Goal: Task Accomplishment & Management: Manage account settings

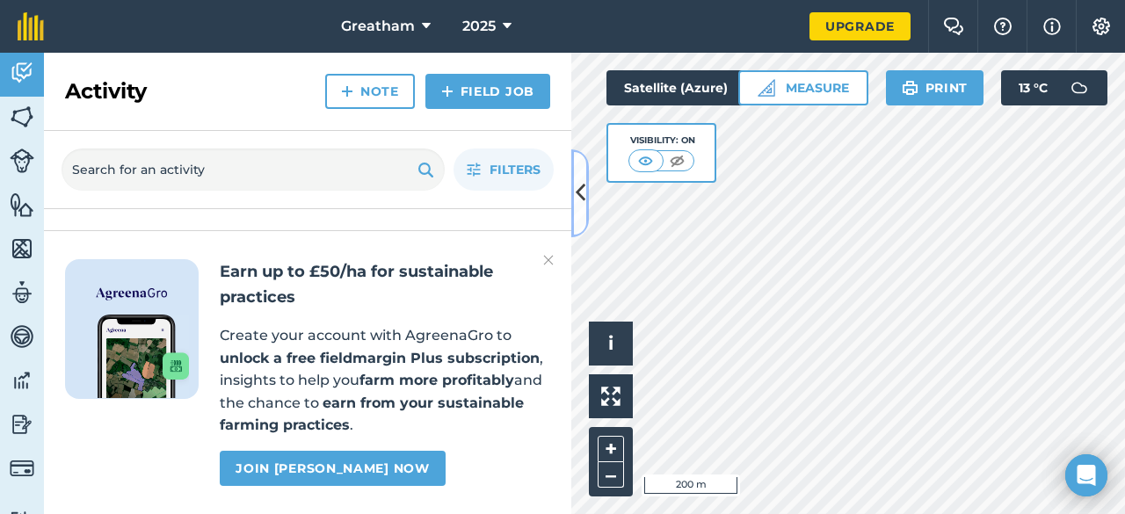
click at [578, 197] on icon at bounding box center [581, 193] width 10 height 31
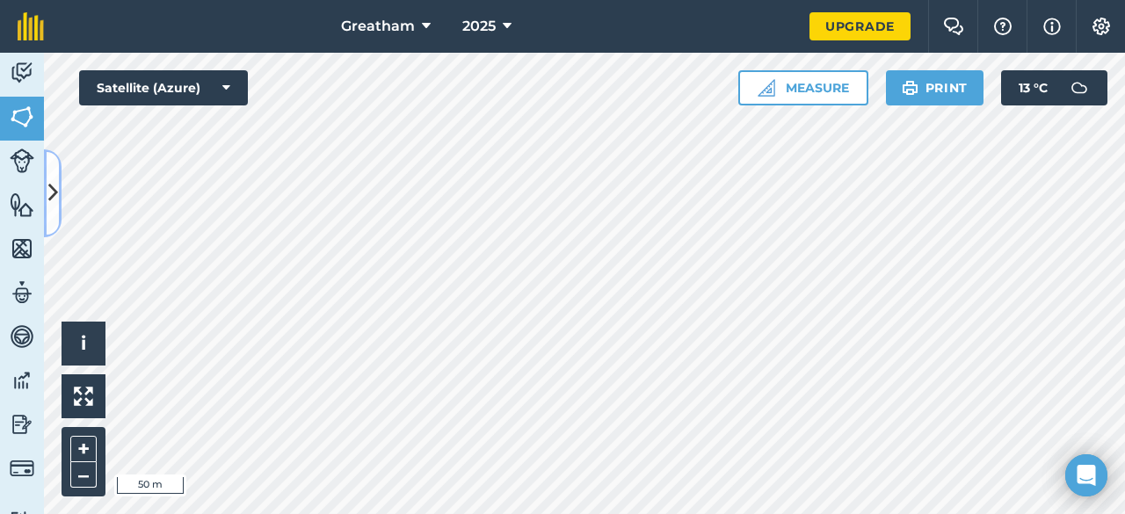
click at [51, 199] on icon at bounding box center [53, 193] width 10 height 31
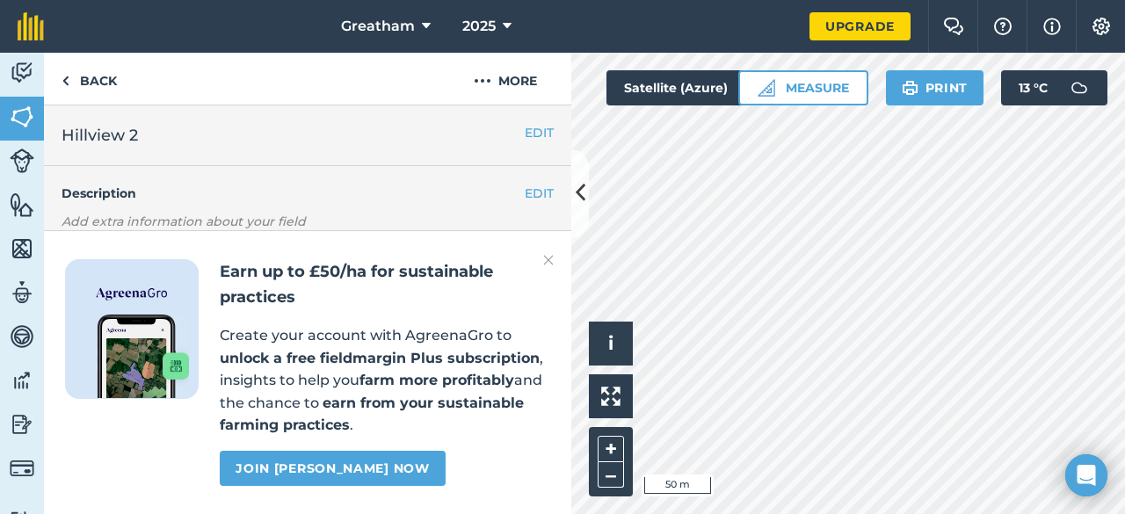
click at [396, 141] on h2 "Hillview 2" at bounding box center [293, 135] width 463 height 25
click at [535, 132] on button "EDIT" at bounding box center [539, 132] width 29 height 19
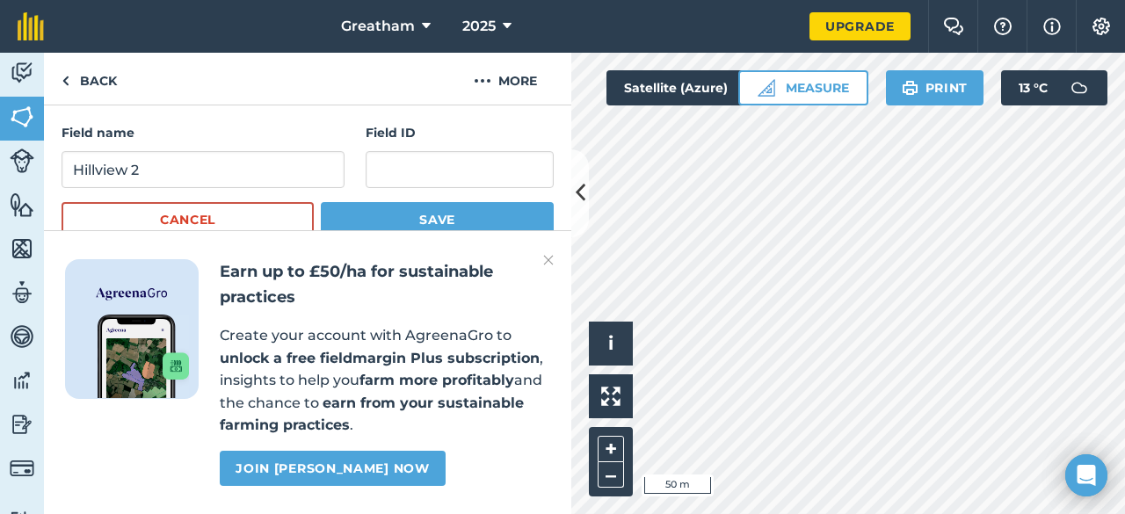
click at [550, 259] on img at bounding box center [548, 260] width 11 height 21
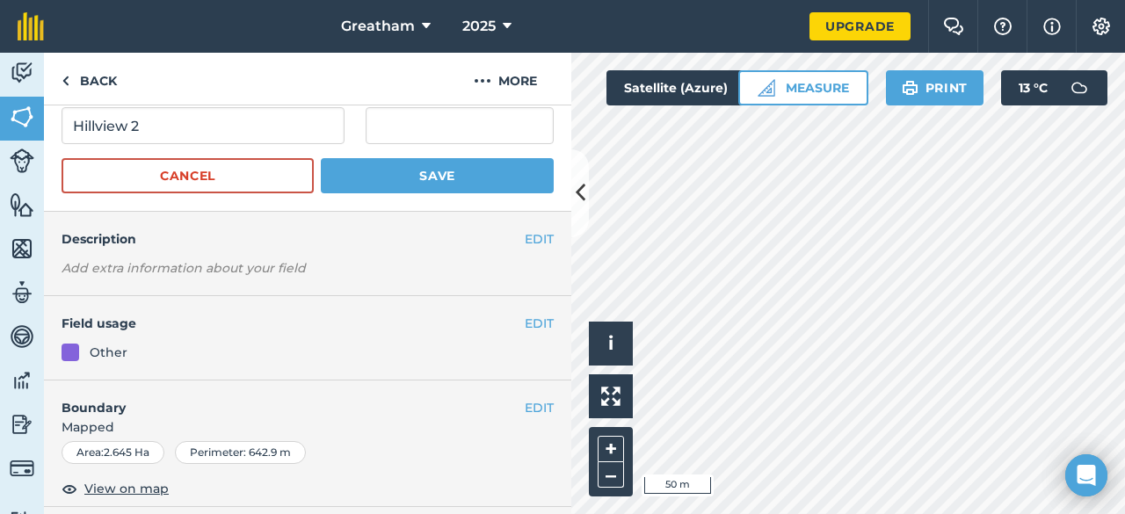
scroll to position [56, 0]
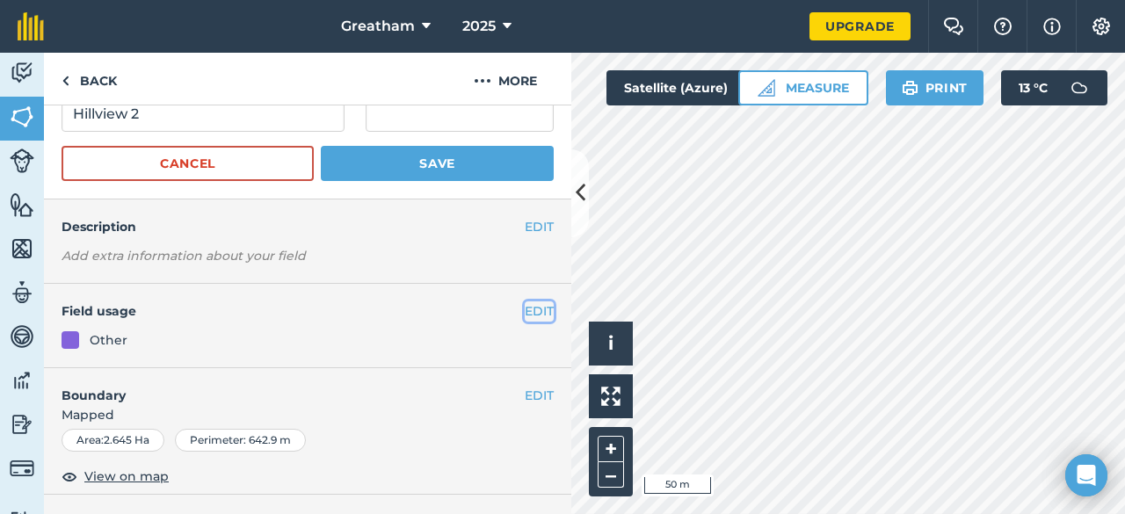
click at [532, 311] on button "EDIT" at bounding box center [539, 310] width 29 height 19
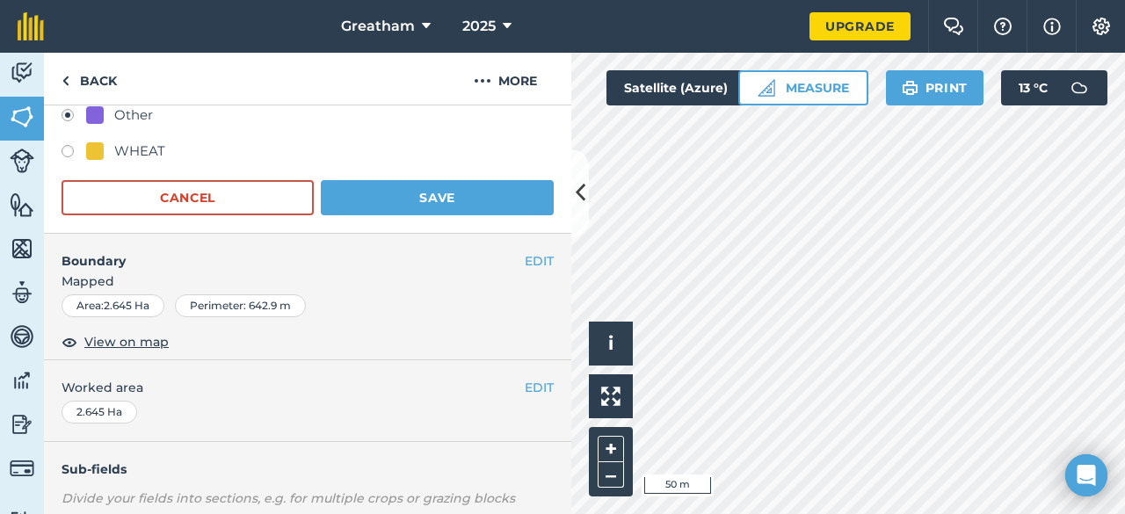
scroll to position [438, 0]
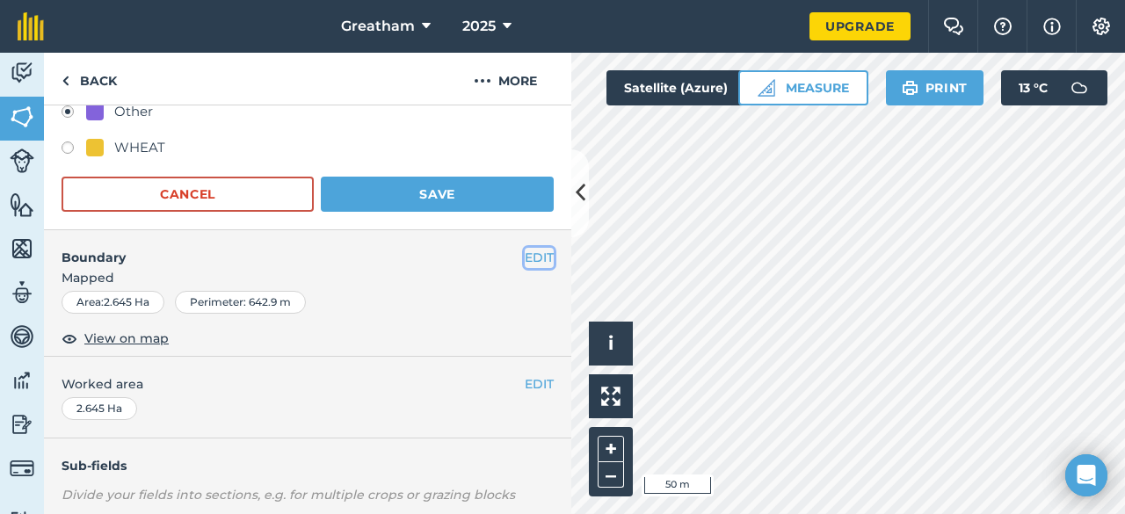
click at [539, 256] on button "EDIT" at bounding box center [539, 257] width 29 height 19
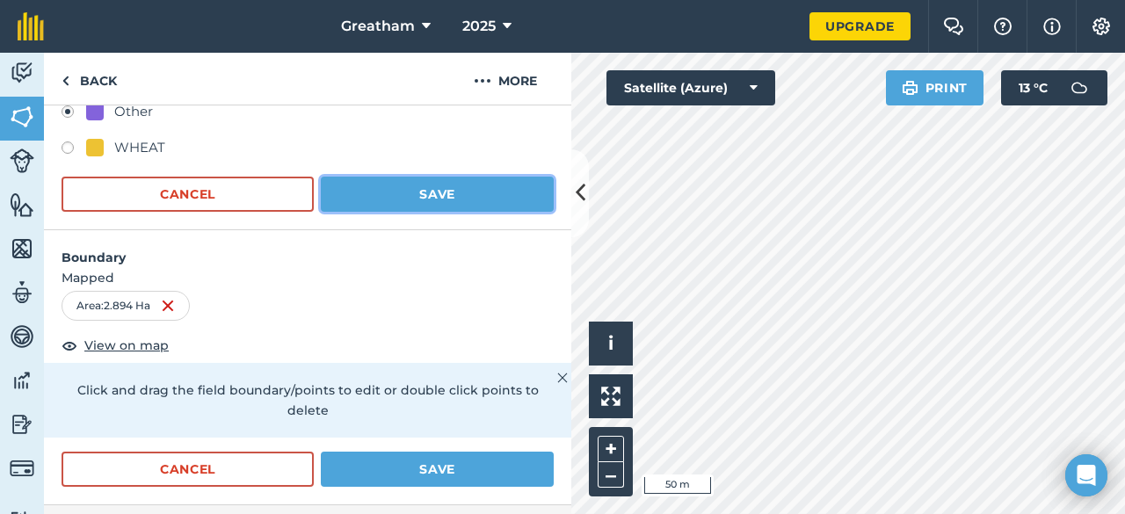
click at [482, 187] on button "Save" at bounding box center [437, 194] width 233 height 35
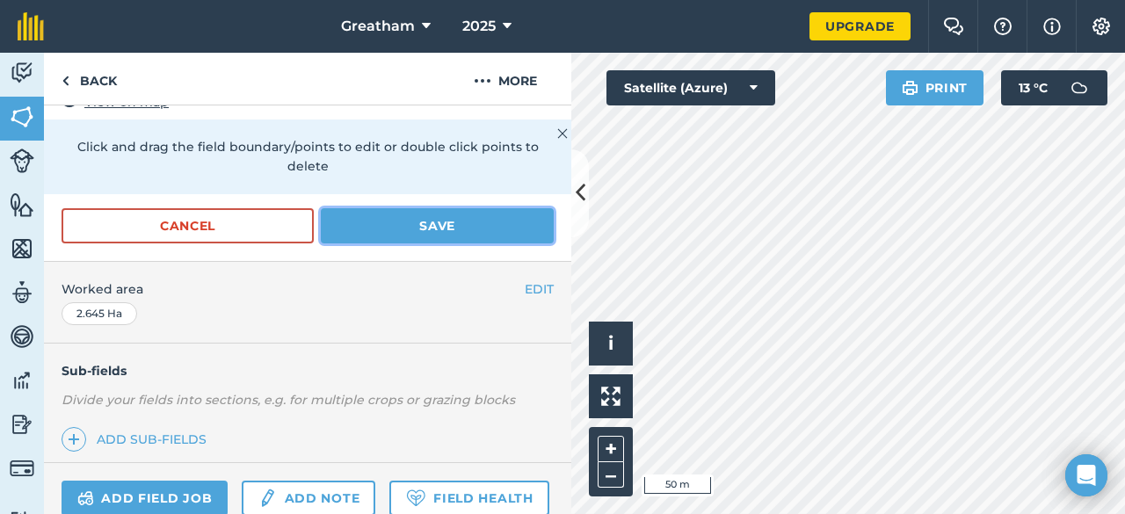
click at [525, 236] on button "Save" at bounding box center [437, 225] width 233 height 35
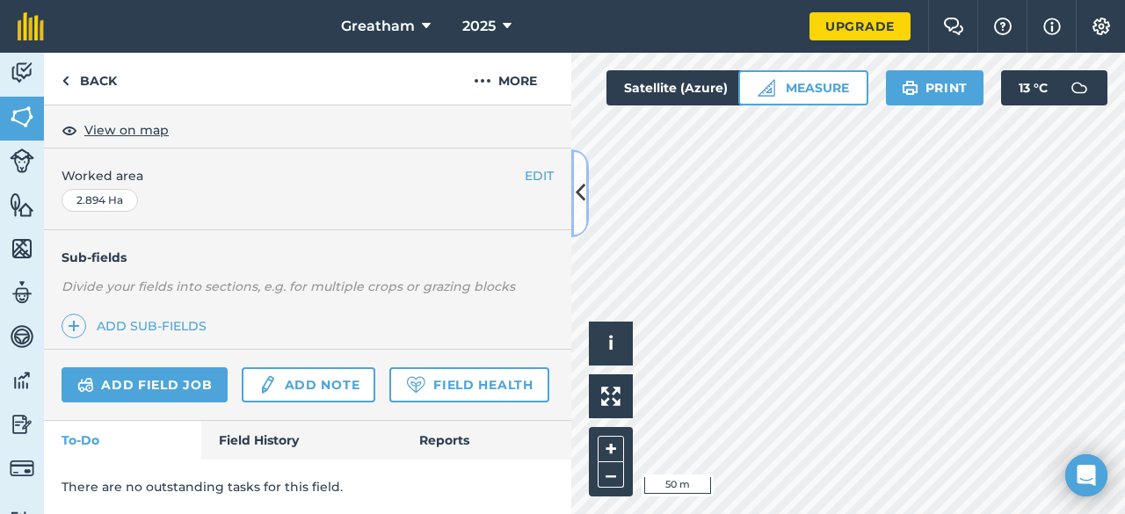
click at [582, 197] on icon at bounding box center [581, 193] width 10 height 31
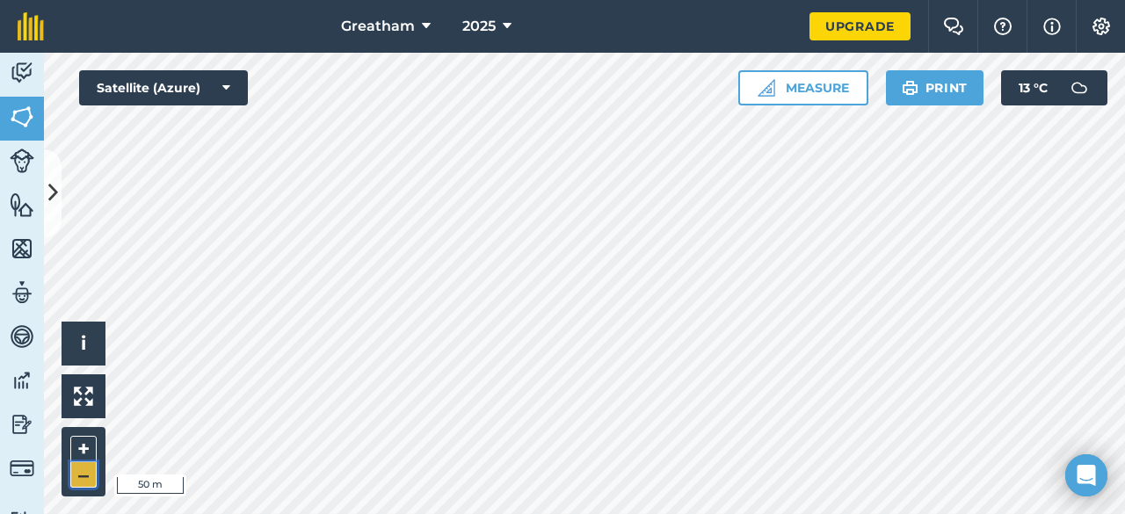
click at [83, 474] on button "–" at bounding box center [83, 474] width 26 height 25
click at [85, 442] on button "+" at bounding box center [83, 449] width 26 height 26
click at [50, 192] on icon at bounding box center [53, 193] width 10 height 31
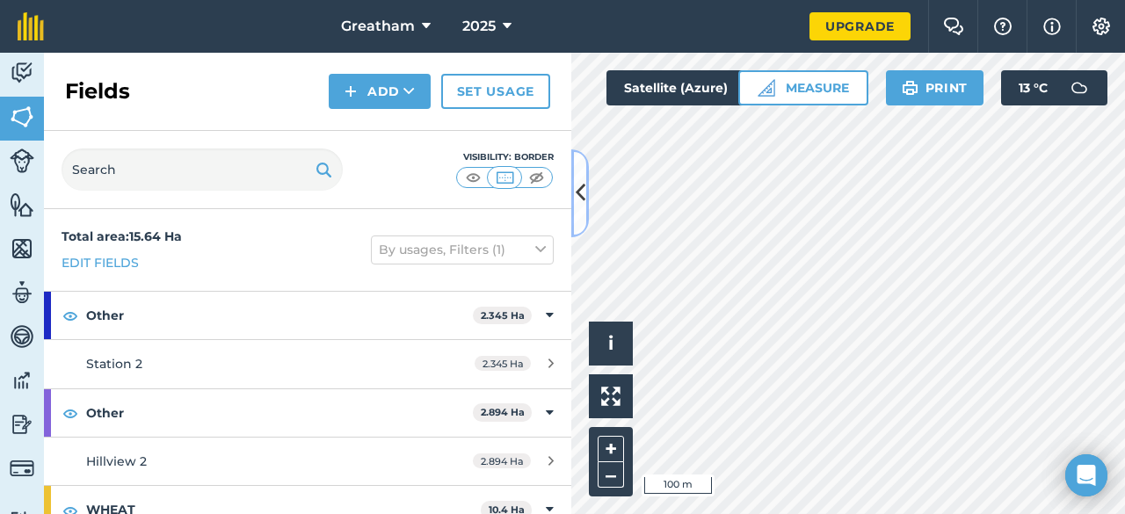
click at [578, 201] on icon at bounding box center [581, 193] width 10 height 31
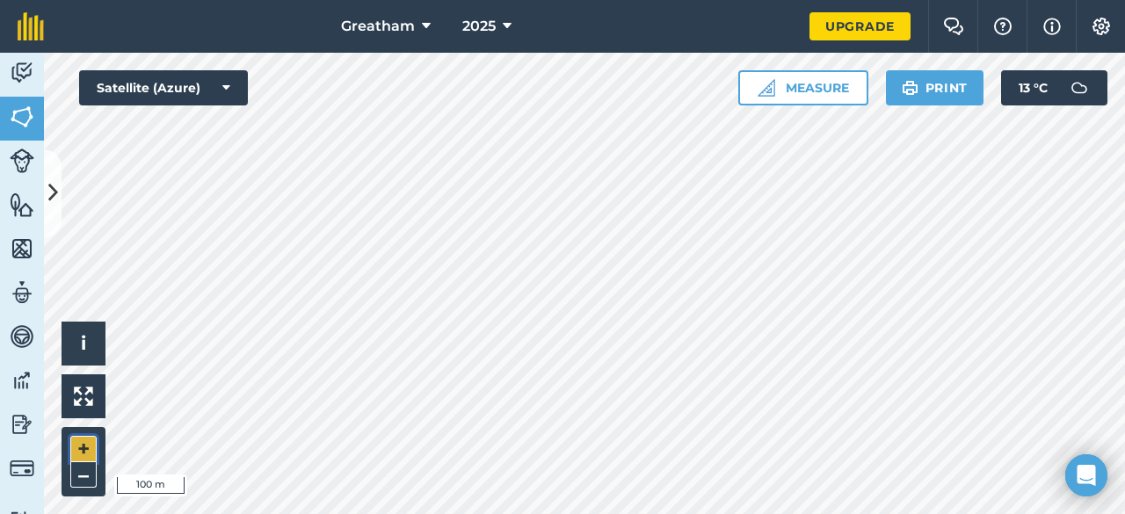
click at [78, 443] on button "+" at bounding box center [83, 449] width 26 height 26
click at [77, 479] on button "–" at bounding box center [83, 474] width 26 height 25
click at [54, 175] on button at bounding box center [53, 193] width 18 height 88
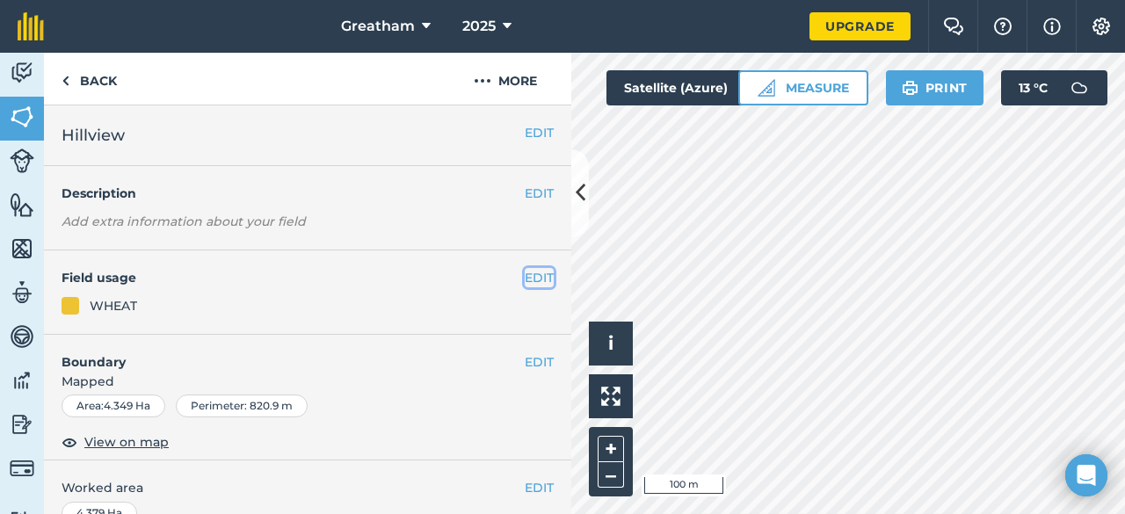
click at [525, 278] on button "EDIT" at bounding box center [539, 277] width 29 height 19
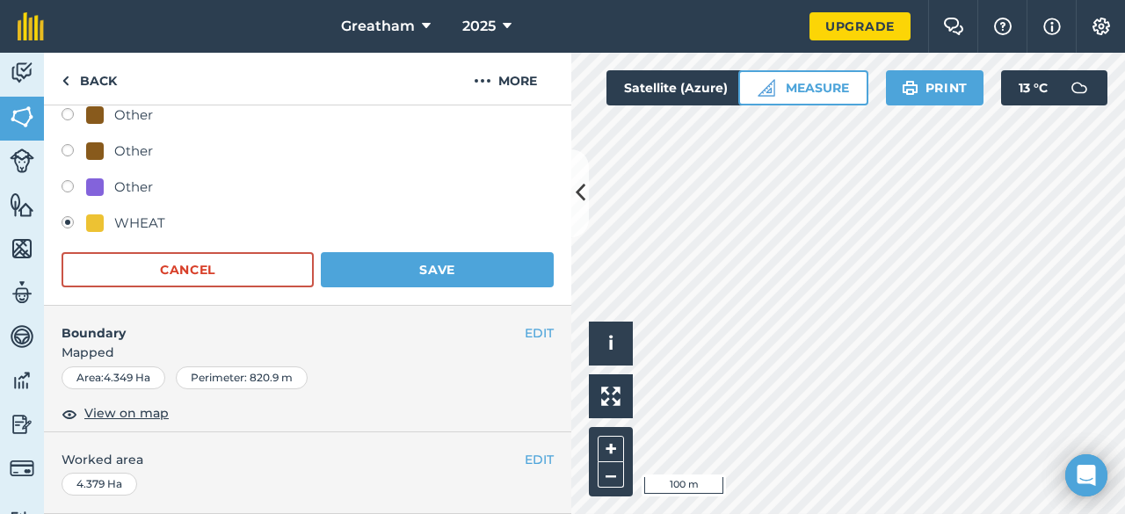
scroll to position [266, 0]
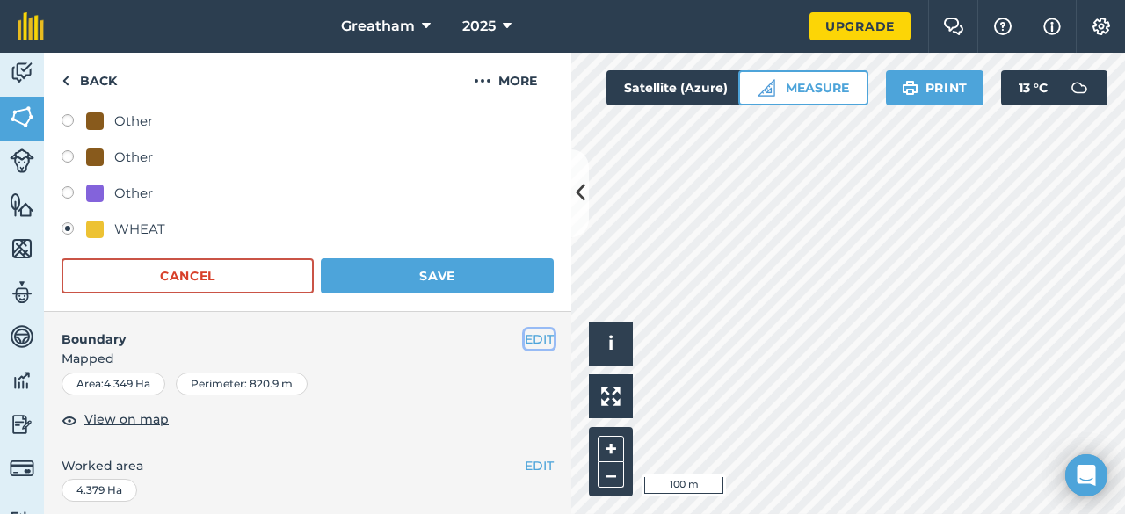
click at [529, 331] on button "EDIT" at bounding box center [539, 339] width 29 height 19
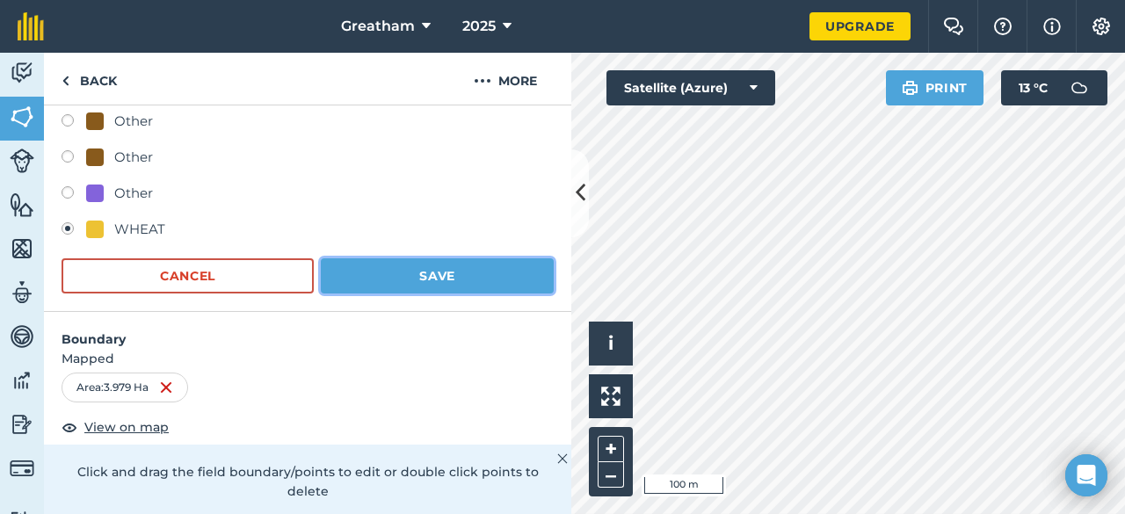
click at [501, 264] on button "Save" at bounding box center [437, 275] width 233 height 35
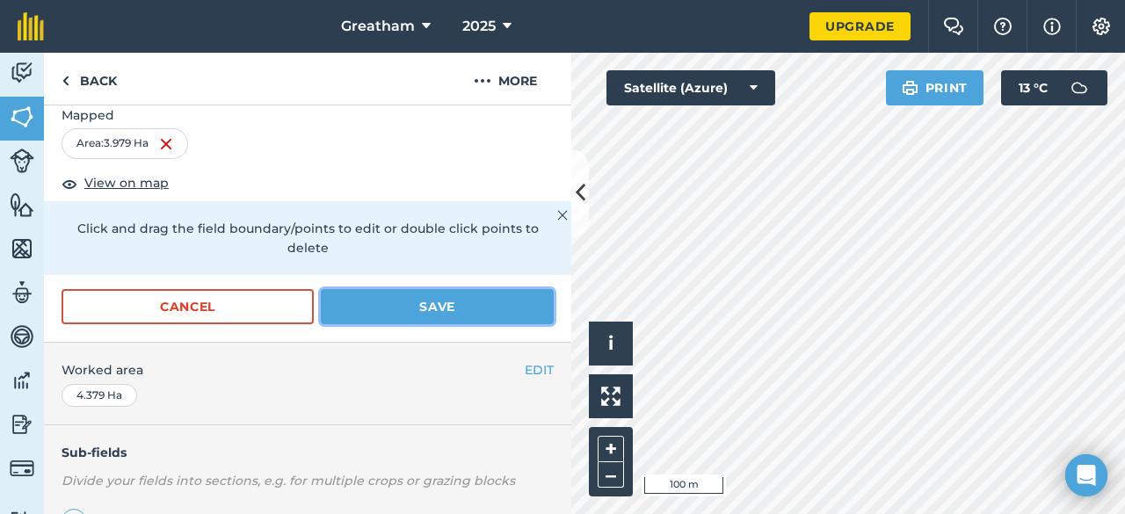
click at [514, 301] on button "Save" at bounding box center [437, 306] width 233 height 35
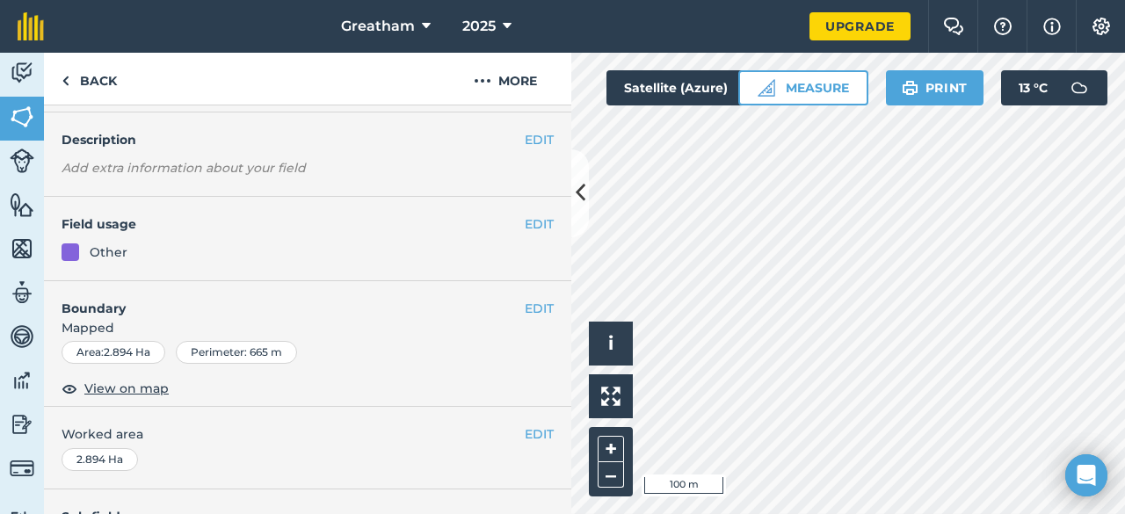
scroll to position [43, 0]
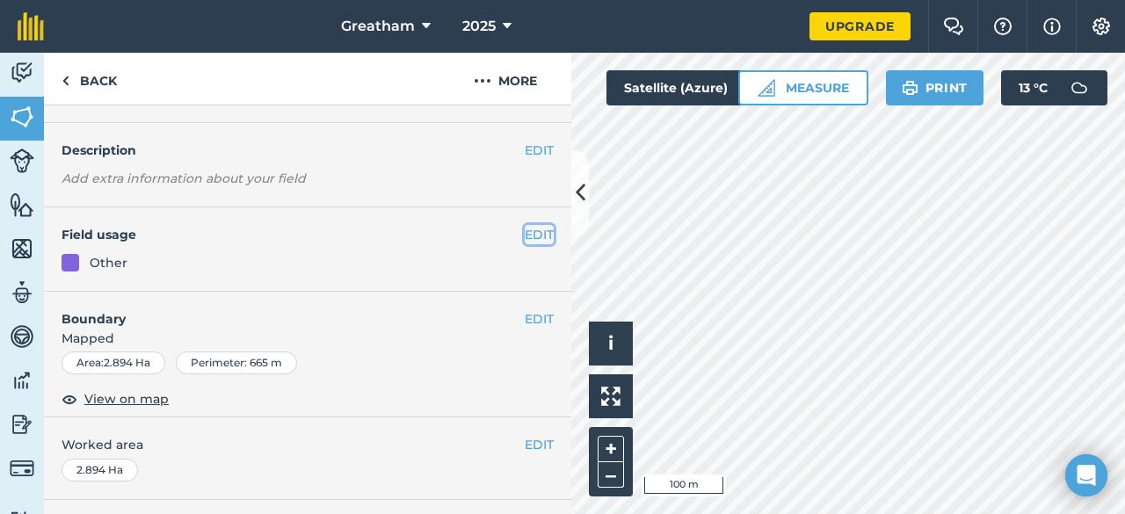
click at [529, 236] on button "EDIT" at bounding box center [539, 234] width 29 height 19
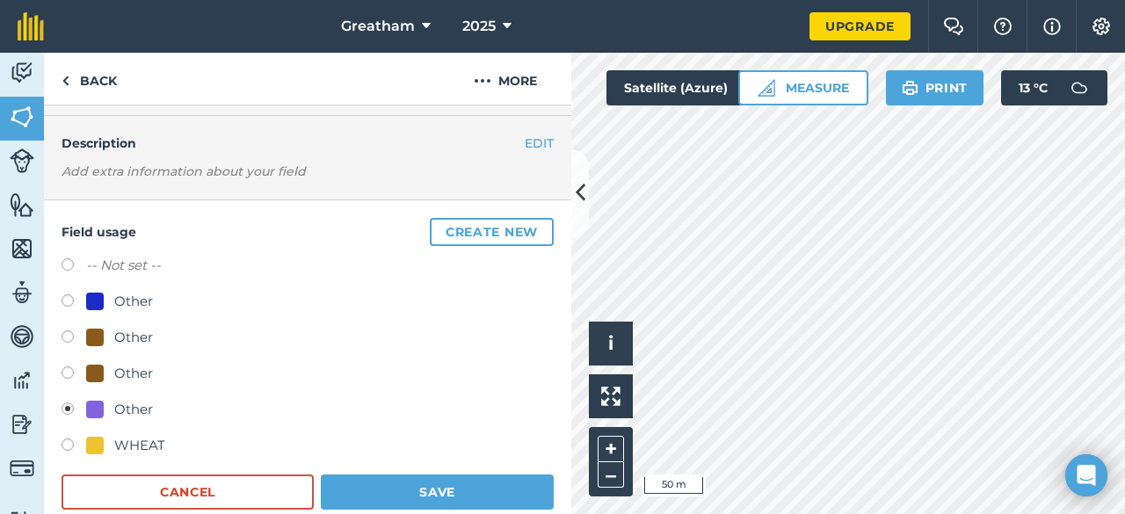
scroll to position [0, 0]
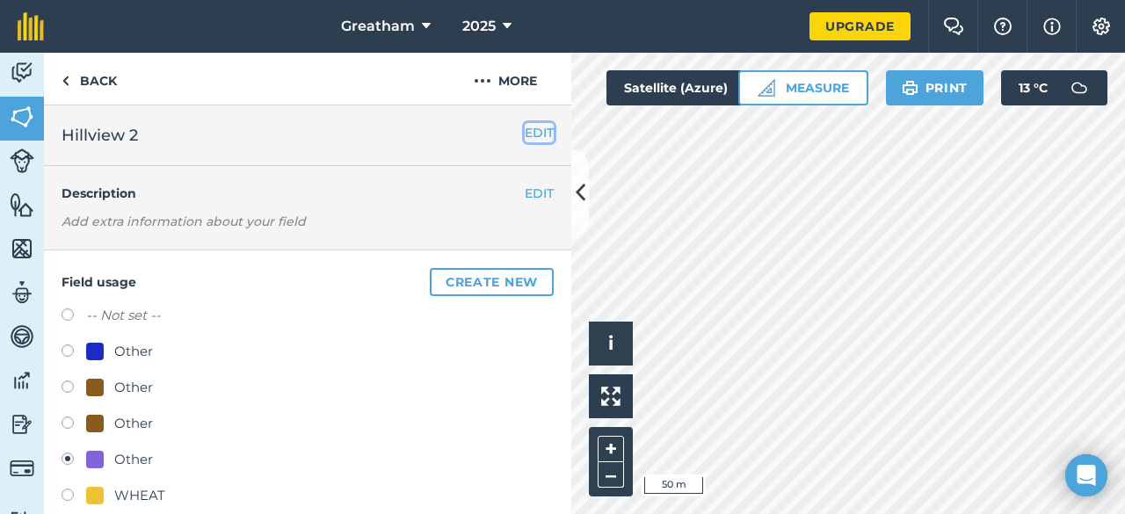
click at [526, 129] on button "EDIT" at bounding box center [539, 132] width 29 height 19
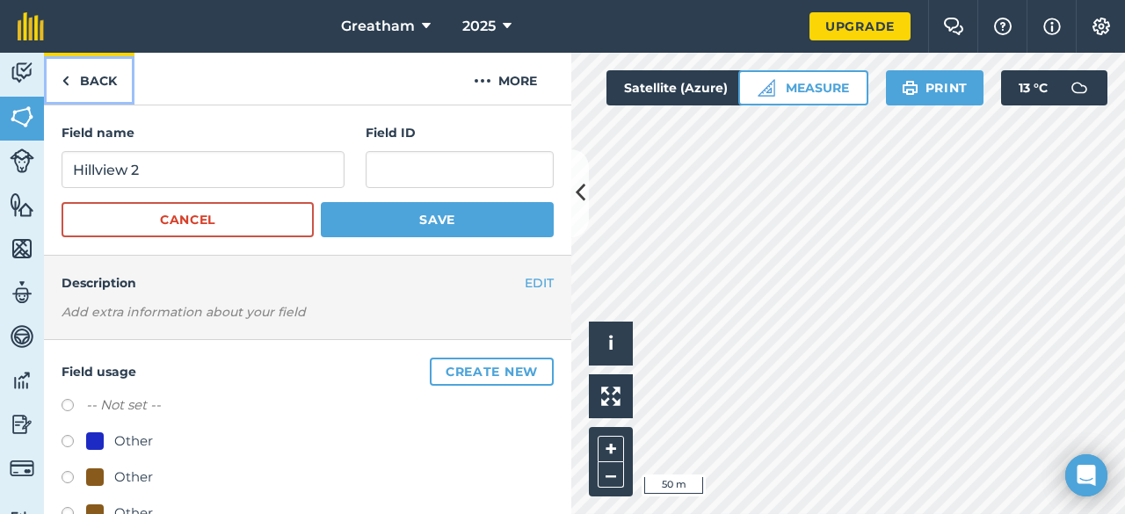
click at [78, 86] on link "Back" at bounding box center [89, 79] width 91 height 52
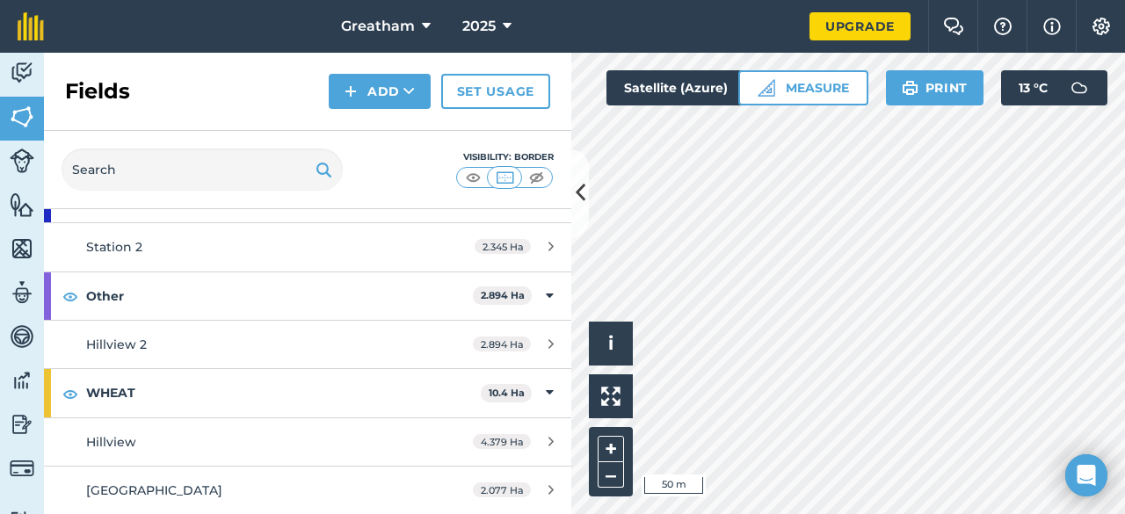
scroll to position [120, 0]
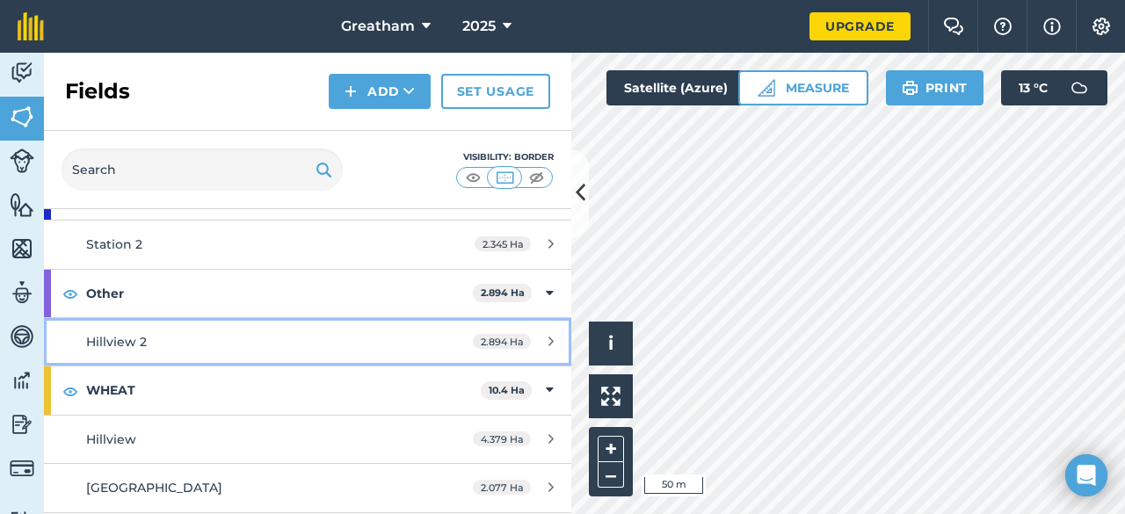
click at [455, 345] on div "2.894 Ha" at bounding box center [513, 342] width 116 height 14
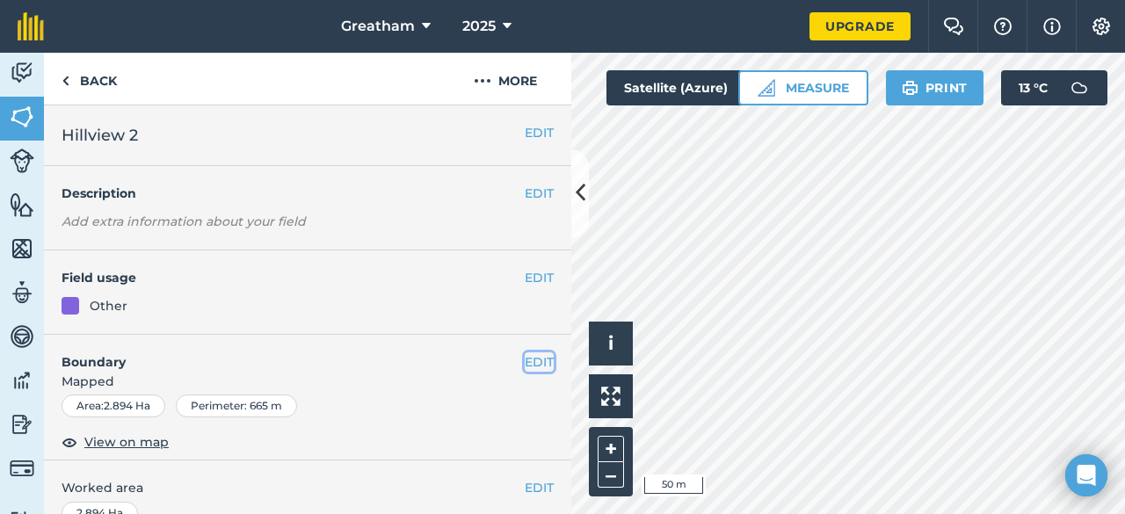
click at [525, 359] on button "EDIT" at bounding box center [539, 361] width 29 height 19
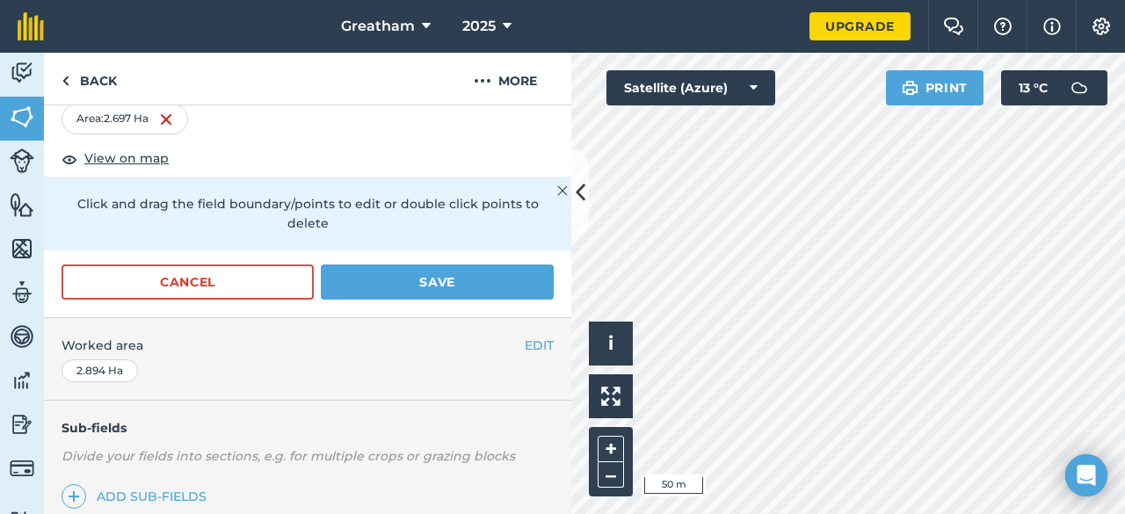
scroll to position [294, 0]
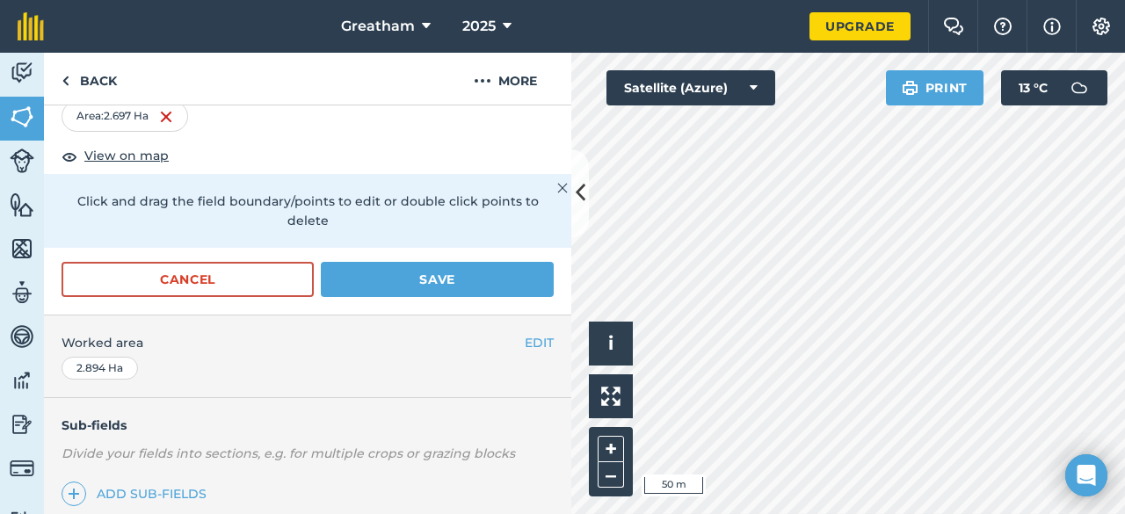
click at [441, 258] on form "Boundary Mapped Area : 2.697 Ha View on map Click and drag the field boundary/p…" at bounding box center [307, 178] width 527 height 274
click at [447, 280] on button "Save" at bounding box center [437, 279] width 233 height 35
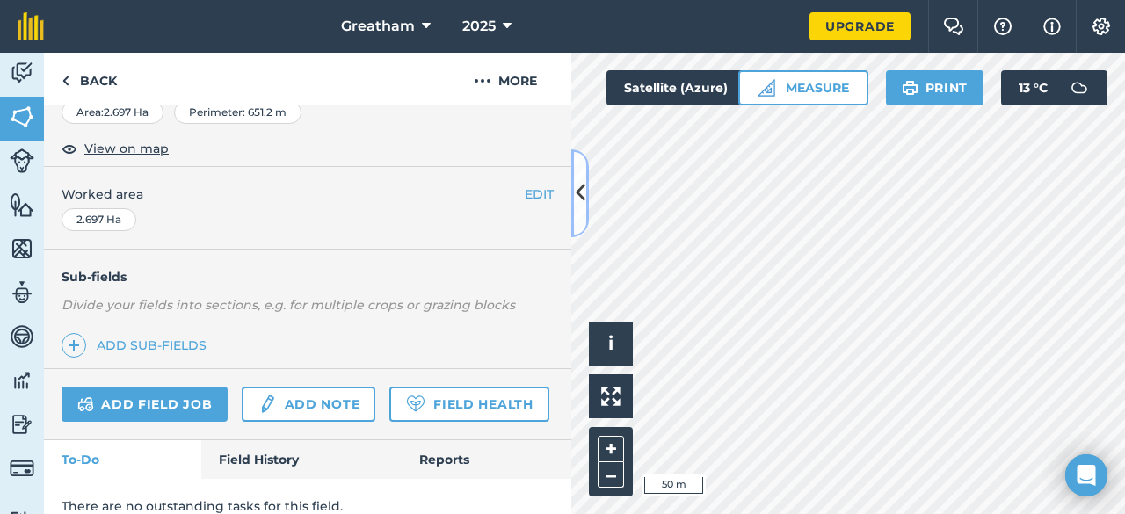
click at [585, 208] on button at bounding box center [580, 193] width 18 height 88
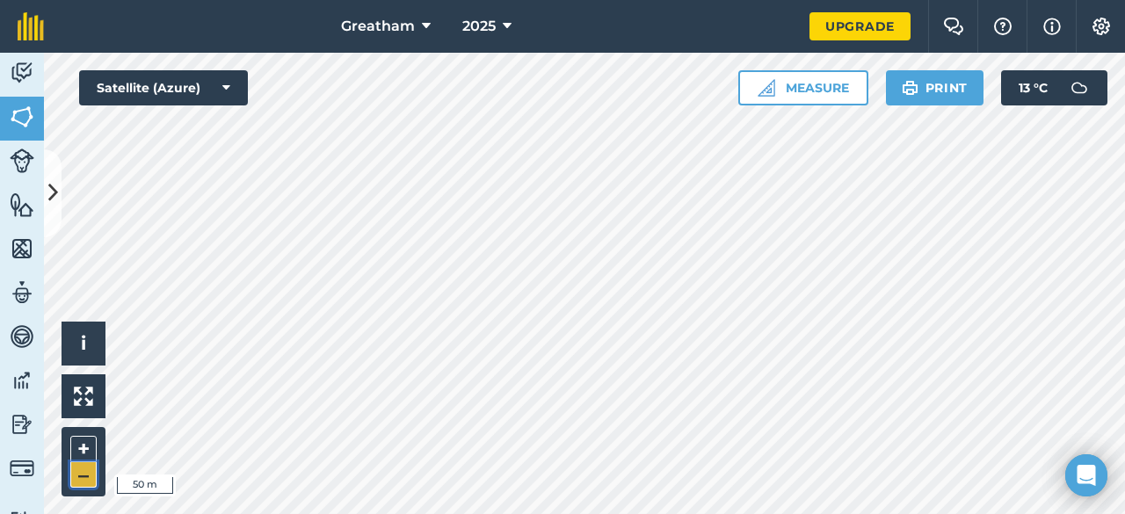
click at [81, 477] on button "–" at bounding box center [83, 474] width 26 height 25
click at [58, 185] on button at bounding box center [53, 193] width 18 height 88
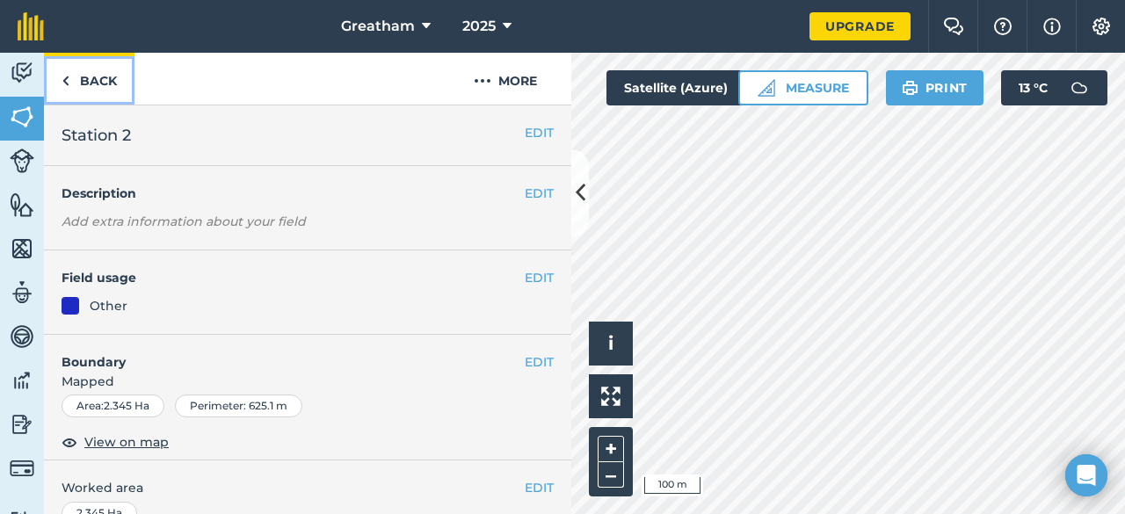
click at [104, 75] on link "Back" at bounding box center [89, 79] width 91 height 52
click at [84, 70] on link "Back" at bounding box center [89, 79] width 91 height 52
